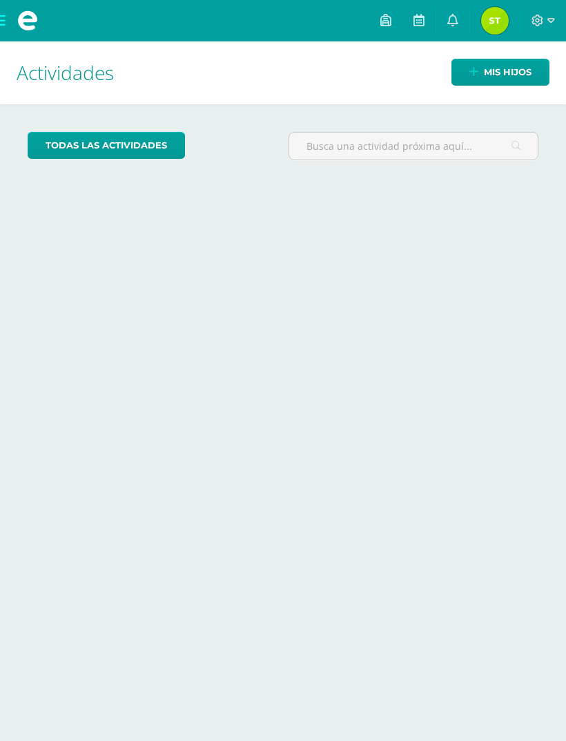
click at [517, 72] on span "Mis hijos" at bounding box center [508, 72] width 48 height 26
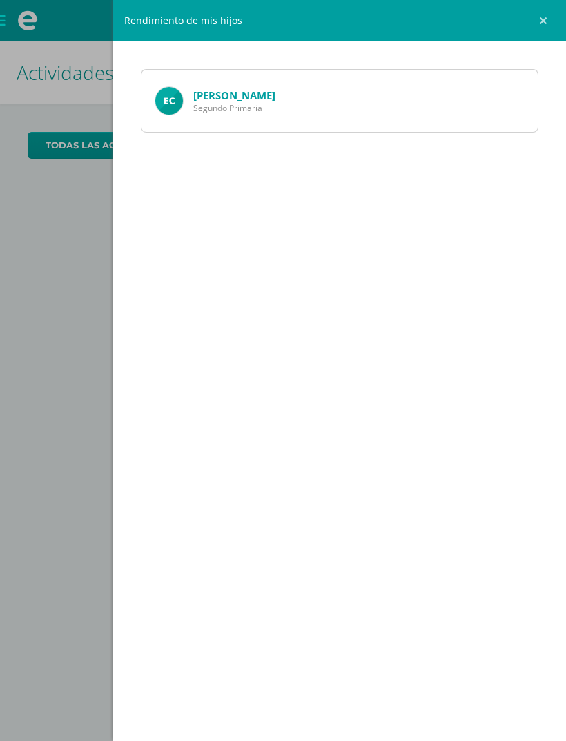
click at [233, 93] on link "[PERSON_NAME]" at bounding box center [234, 95] width 82 height 14
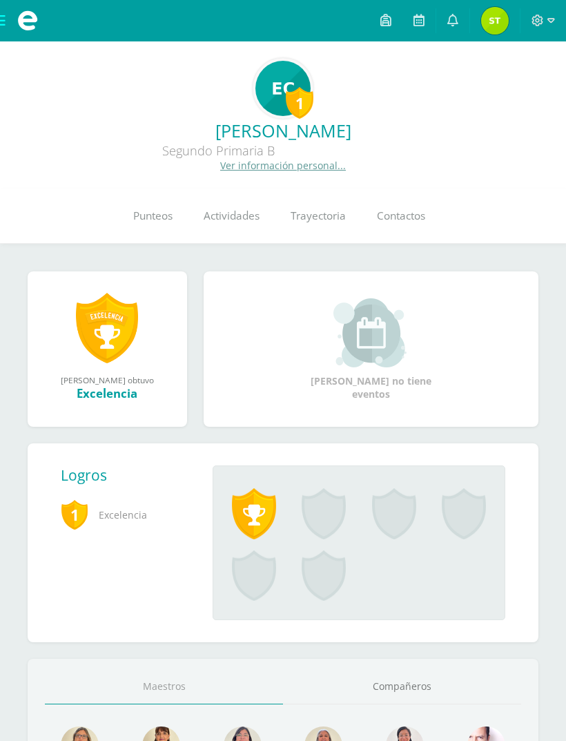
click at [163, 223] on span "Punteos" at bounding box center [152, 216] width 39 height 15
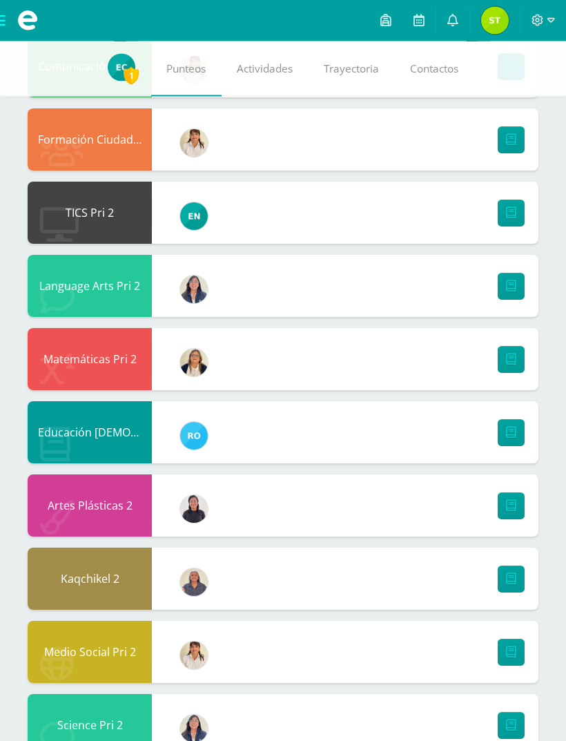
scroll to position [360, 0]
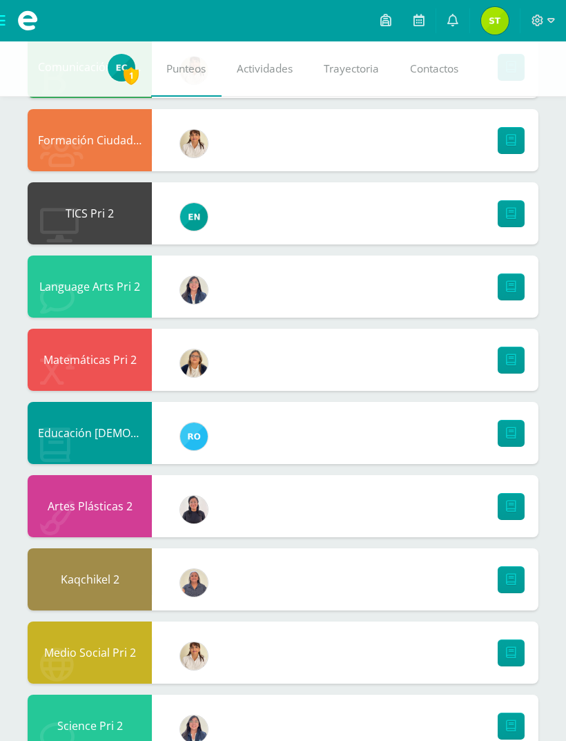
click at [99, 363] on div "Matemáticas Pri 2" at bounding box center [90, 360] width 124 height 62
click at [524, 356] on link at bounding box center [511, 360] width 27 height 27
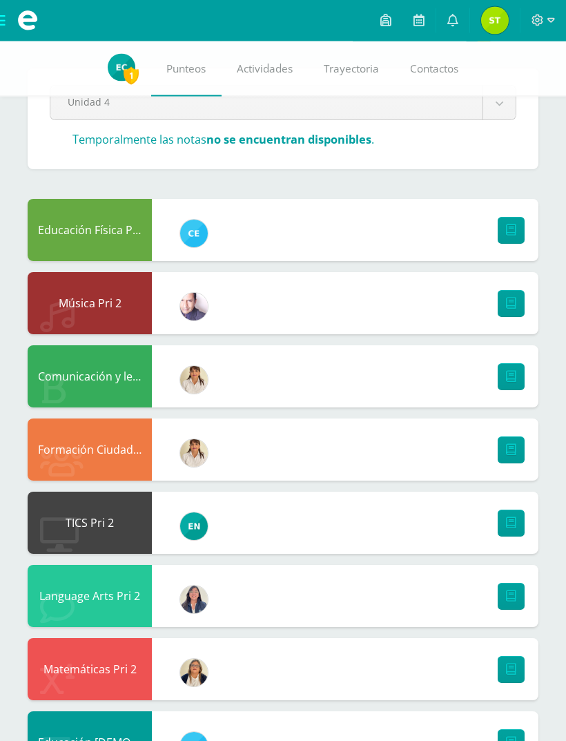
scroll to position [0, 0]
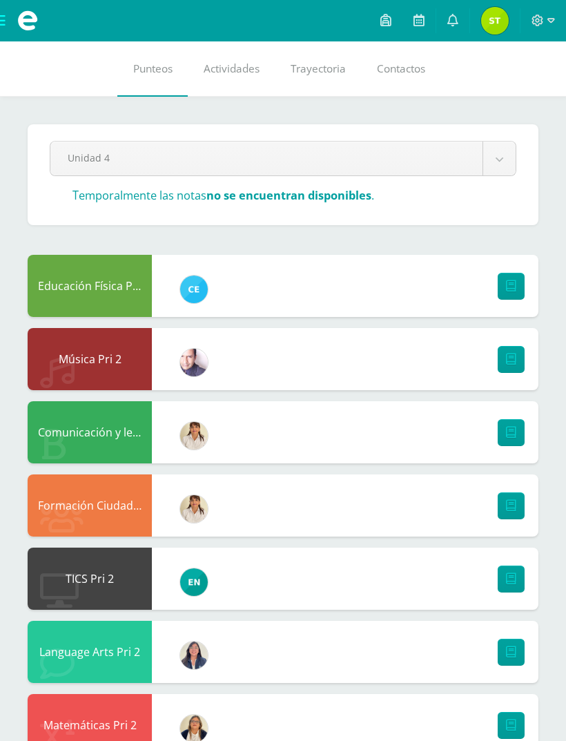
click at [152, 66] on span "Punteos" at bounding box center [152, 68] width 39 height 15
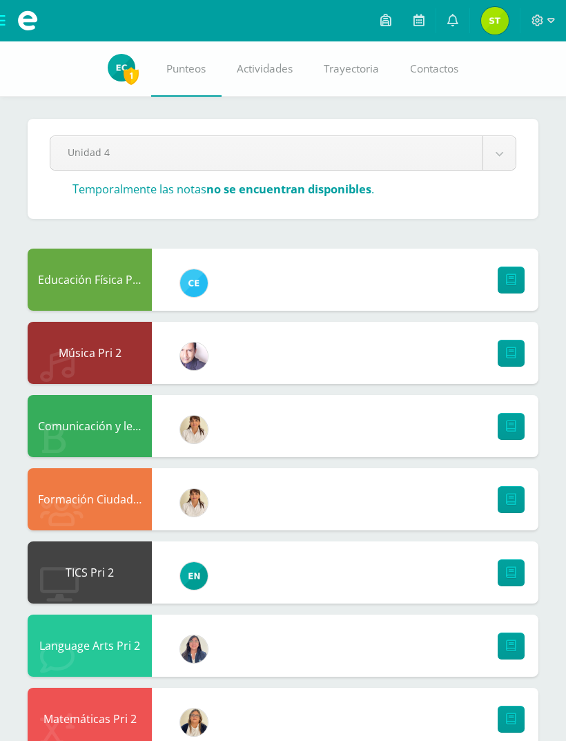
click at [153, 68] on link "Punteos" at bounding box center [186, 68] width 70 height 55
